Goal: Task Accomplishment & Management: Manage account settings

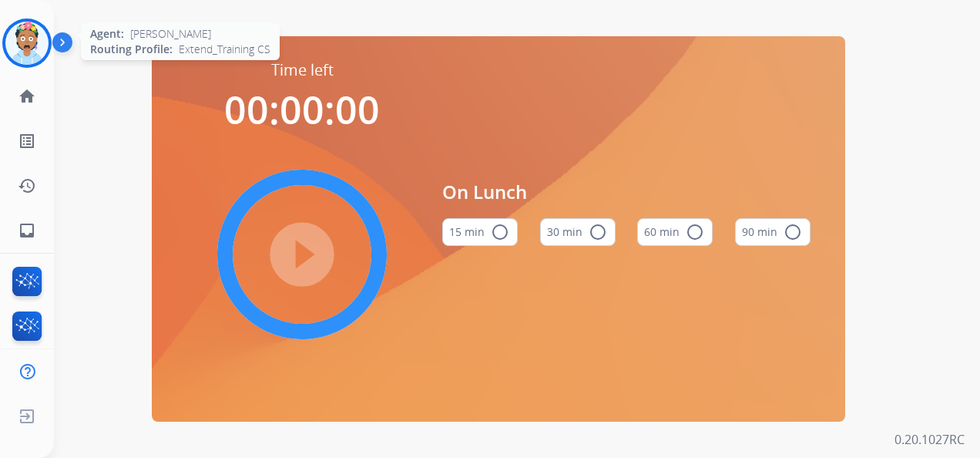
click at [39, 39] on img at bounding box center [26, 43] width 43 height 43
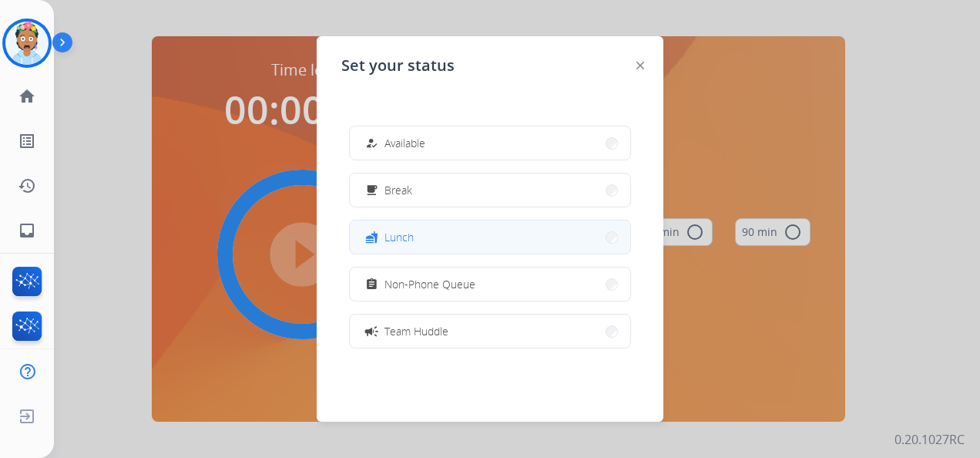
click at [407, 227] on button "fastfood Lunch" at bounding box center [490, 236] width 280 height 33
